Goal: Find specific page/section

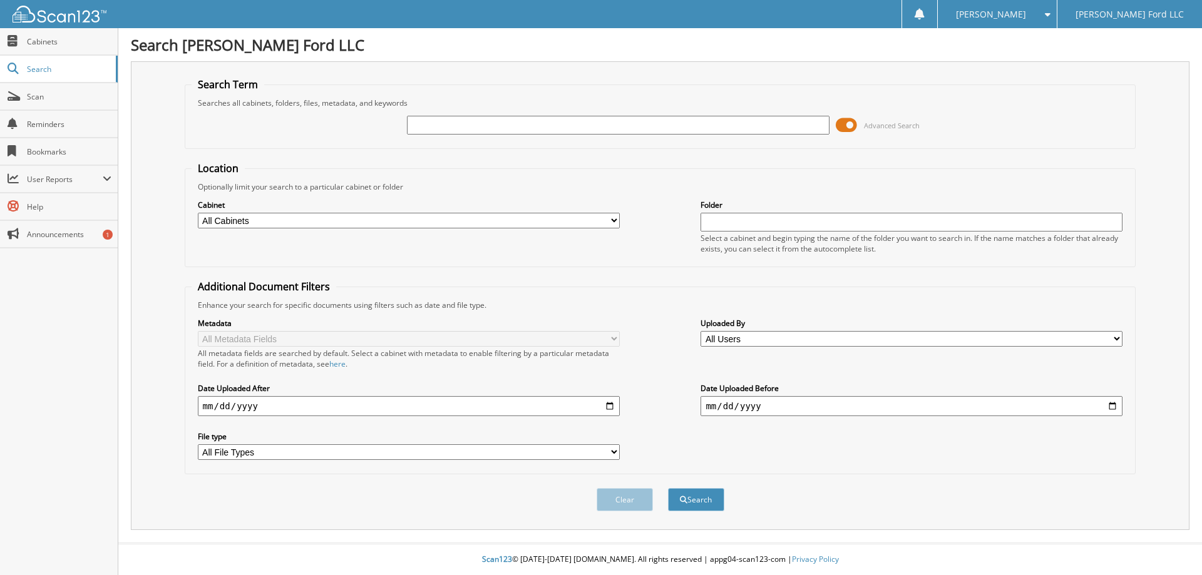
click at [463, 130] on input "text" at bounding box center [618, 125] width 422 height 19
type input "GRAY MAKO"
click at [668, 488] on button "Search" at bounding box center [696, 499] width 56 height 23
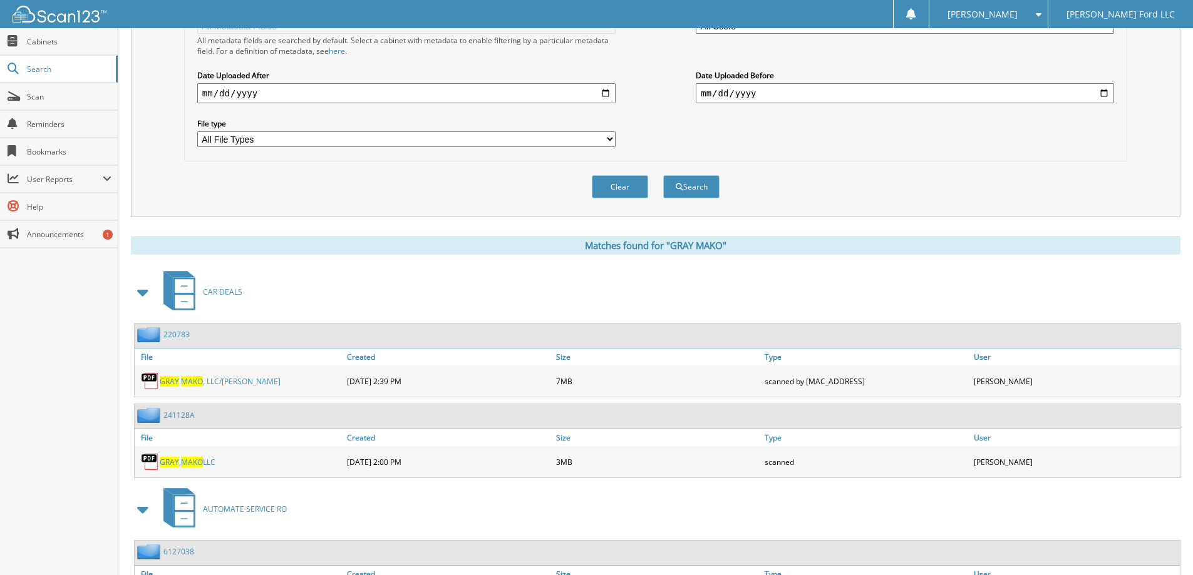
scroll to position [376, 0]
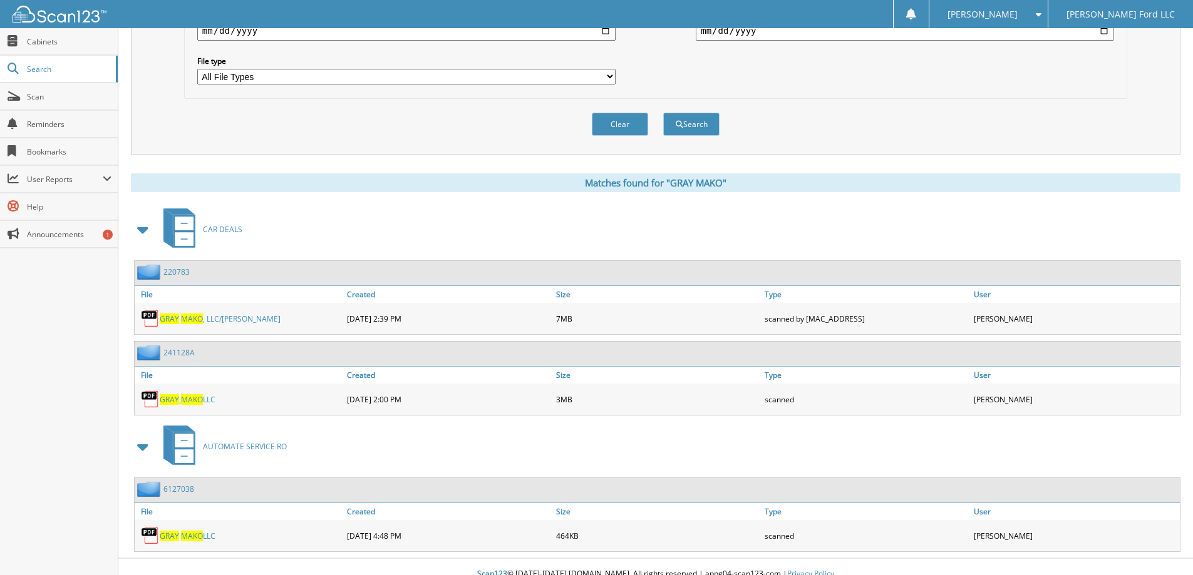
click at [229, 317] on link "GRAY MAKO , LLC/[PERSON_NAME]" at bounding box center [220, 319] width 121 height 11
click at [199, 399] on span "MAKO" at bounding box center [192, 399] width 22 height 11
click at [227, 321] on link "GRAY MAKO , LLC/[PERSON_NAME]" at bounding box center [220, 319] width 121 height 11
click at [182, 399] on link "GRAY , MAKO LLC" at bounding box center [188, 399] width 56 height 11
click at [195, 400] on span "MAKO" at bounding box center [192, 399] width 22 height 11
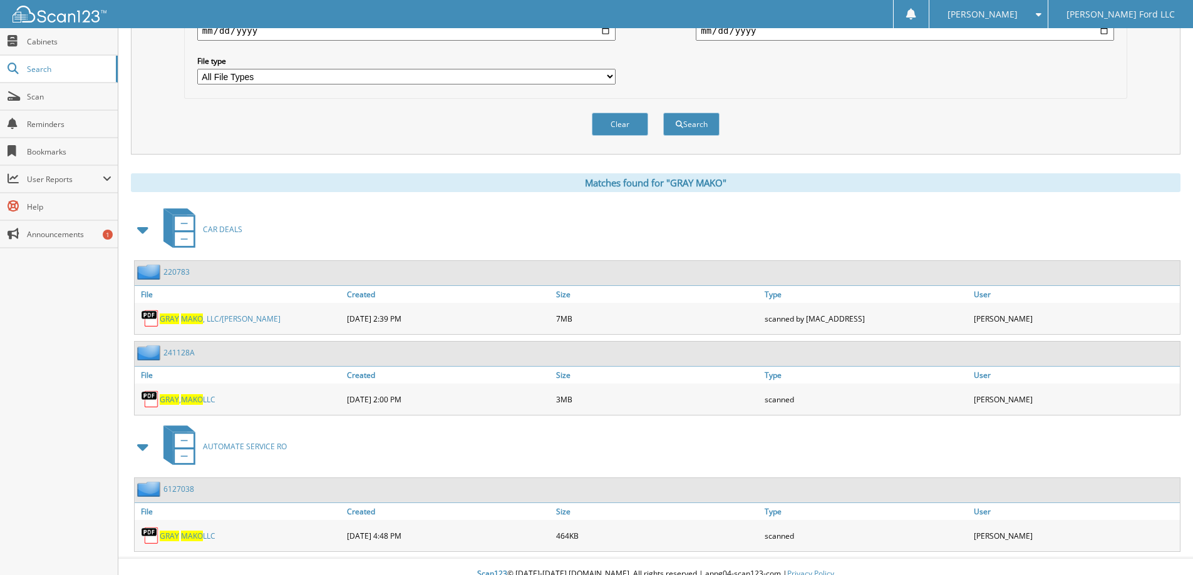
click at [235, 318] on link "GRAY MAKO , LLC/[PERSON_NAME]" at bounding box center [220, 319] width 121 height 11
click at [189, 403] on span "MAKO" at bounding box center [192, 399] width 22 height 11
click at [35, 93] on span "Scan" at bounding box center [69, 96] width 85 height 11
